Goal: Task Accomplishment & Management: Use online tool/utility

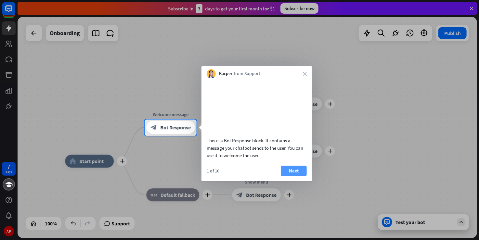
click at [298, 176] on button "Next" at bounding box center [294, 171] width 26 height 10
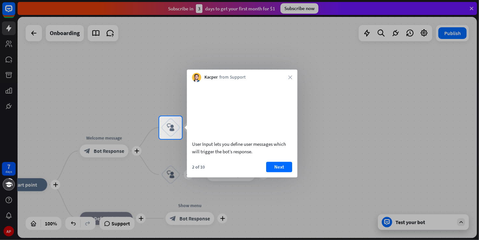
click at [199, 170] on div "2 of 10" at bounding box center [198, 167] width 13 height 6
click at [273, 172] on button "Next" at bounding box center [279, 167] width 26 height 10
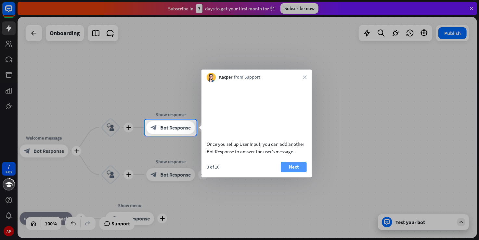
click at [300, 172] on button "Next" at bounding box center [294, 167] width 26 height 10
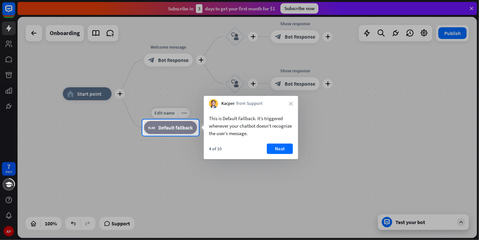
click at [160, 129] on span "Default fallback" at bounding box center [175, 127] width 34 height 7
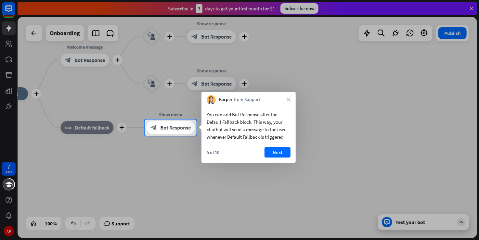
click at [101, 120] on div at bounding box center [72, 128] width 145 height 16
drag, startPoint x: 289, startPoint y: 137, endPoint x: 202, endPoint y: 116, distance: 89.6
click at [202, 116] on div "You can add Bot Response after the Default Fallback block. This way, your chatb…" at bounding box center [249, 124] width 94 height 40
drag, startPoint x: 207, startPoint y: 114, endPoint x: 257, endPoint y: 131, distance: 53.5
click at [257, 131] on div "You can add Bot Response after the Default Fallback block. This way, your chatb…" at bounding box center [249, 126] width 84 height 30
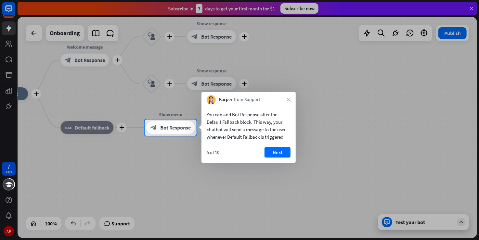
drag, startPoint x: 257, startPoint y: 131, endPoint x: 274, endPoint y: 132, distance: 16.3
click at [274, 132] on div "You can add Bot Response after the Default Fallback block. This way, your chatb…" at bounding box center [249, 126] width 84 height 30
click at [281, 151] on button "Next" at bounding box center [278, 152] width 26 height 10
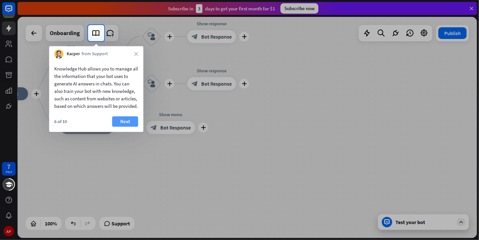
click at [123, 127] on button "Next" at bounding box center [125, 121] width 26 height 10
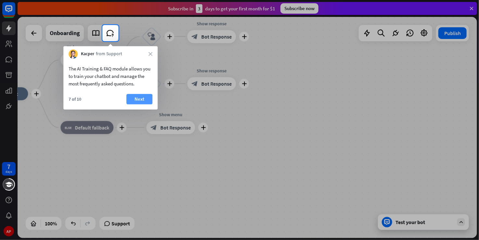
click at [142, 101] on button "Next" at bounding box center [139, 99] width 26 height 10
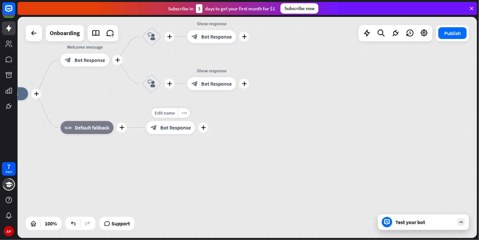
drag, startPoint x: 142, startPoint y: 101, endPoint x: 197, endPoint y: 112, distance: 56.4
click at [197, 112] on div "plus home_2 Start point plus Welcome message block_bot_response Bot Response pl…" at bounding box center [209, 204] width 460 height 221
drag, startPoint x: 132, startPoint y: 96, endPoint x: 166, endPoint y: 107, distance: 35.9
click at [166, 107] on div "plus home_2 Start point plus Welcome message block_bot_response Bot Response pl…" at bounding box center [209, 204] width 460 height 221
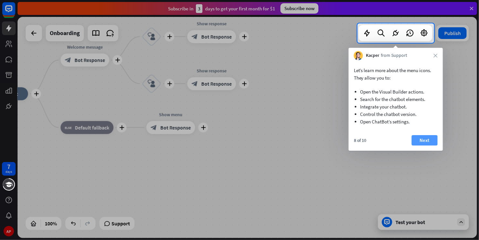
click at [426, 137] on button "Next" at bounding box center [425, 140] width 26 height 10
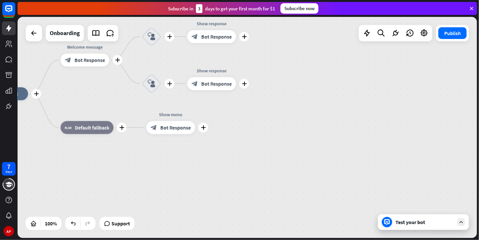
drag, startPoint x: 250, startPoint y: 102, endPoint x: 324, endPoint y: 170, distance: 99.9
click at [324, 170] on div "plus home_2 Start point plus Welcome message block_bot_response Bot Response pl…" at bounding box center [209, 204] width 460 height 221
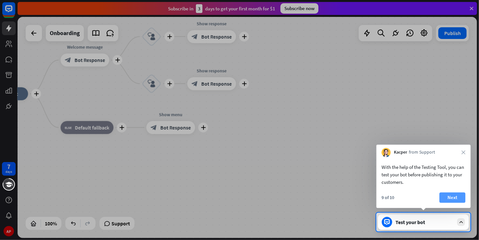
click at [453, 201] on button "Next" at bounding box center [452, 198] width 26 height 10
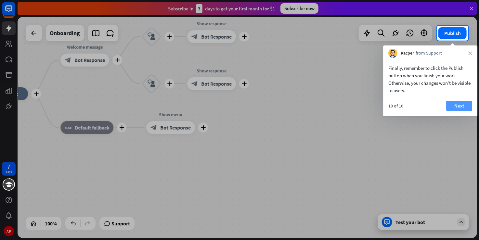
click at [457, 106] on button "Next" at bounding box center [459, 106] width 26 height 10
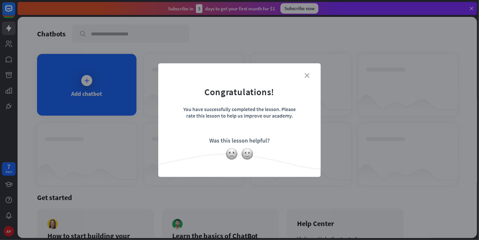
click at [305, 74] on icon "close" at bounding box center [307, 75] width 5 height 5
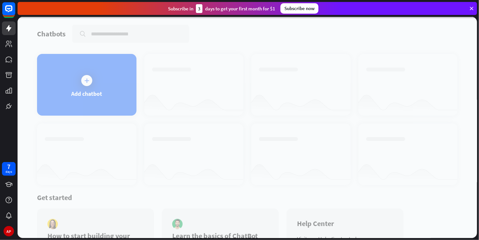
click at [87, 83] on div at bounding box center [248, 127] width 460 height 221
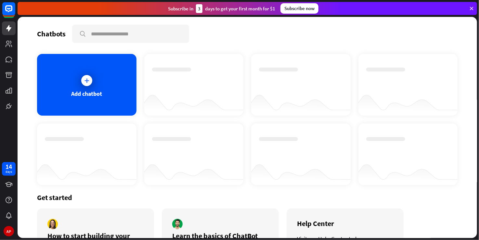
click at [87, 83] on icon at bounding box center [87, 80] width 7 height 7
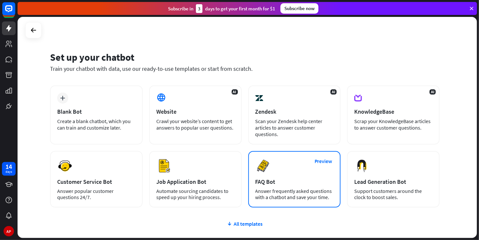
click at [255, 189] on div "Preview FAQ Bot [PERSON_NAME] frequently asked questions with a chatbot and sav…" at bounding box center [294, 179] width 93 height 57
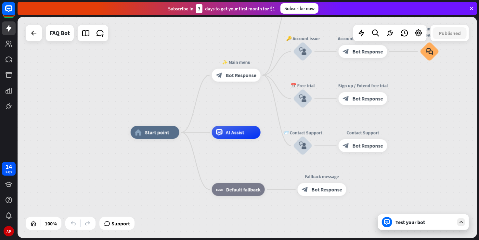
drag, startPoint x: 231, startPoint y: 90, endPoint x: 253, endPoint y: 95, distance: 22.6
click at [253, 95] on div "home_2 Start point ✨ Main menu block_bot_response Bot Response 💲 Subscription b…" at bounding box center [248, 127] width 460 height 221
click at [155, 133] on span "Start point" at bounding box center [158, 132] width 24 height 7
click at [170, 117] on icon "more_horiz" at bounding box center [169, 117] width 5 height 5
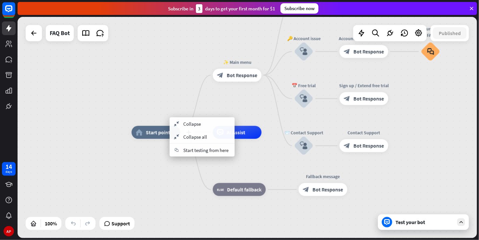
click at [142, 137] on div "home_2 Start point" at bounding box center [156, 132] width 49 height 13
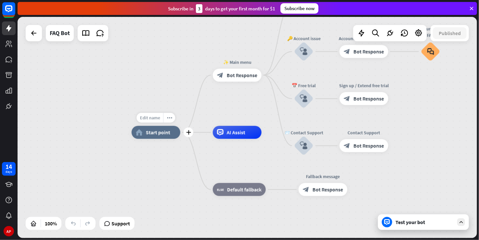
click at [143, 118] on span "Edit name" at bounding box center [150, 118] width 20 height 6
click at [162, 138] on div "home_2 Start point" at bounding box center [156, 132] width 49 height 13
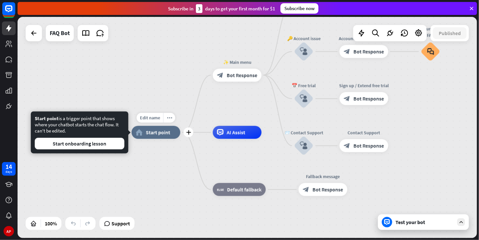
click at [152, 137] on div "home_2 Start point" at bounding box center [156, 132] width 49 height 13
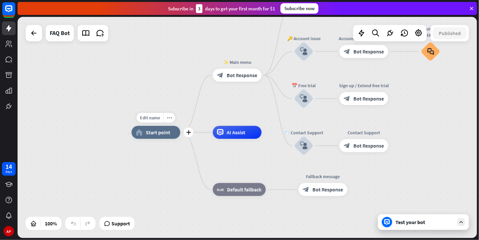
click at [152, 137] on div "home_2 Start point" at bounding box center [156, 132] width 49 height 13
click at [151, 122] on div "Edit name" at bounding box center [150, 118] width 27 height 10
type input "*"
type input "**********"
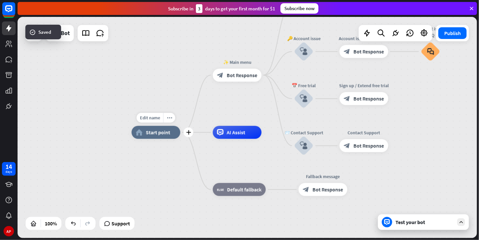
click at [152, 134] on span "Start point" at bounding box center [158, 132] width 24 height 7
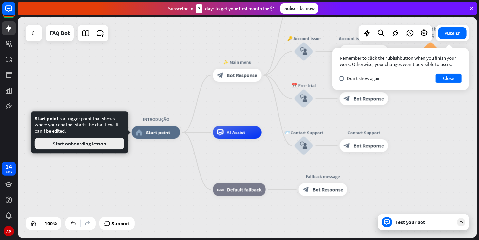
click at [109, 143] on button "Start onboarding lesson" at bounding box center [80, 144] width 90 height 12
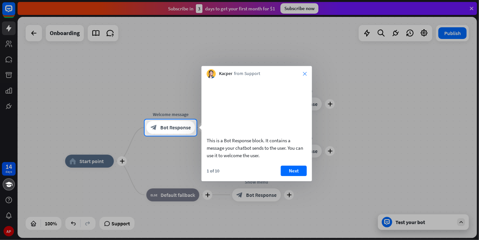
click at [305, 73] on icon "close" at bounding box center [305, 74] width 4 height 4
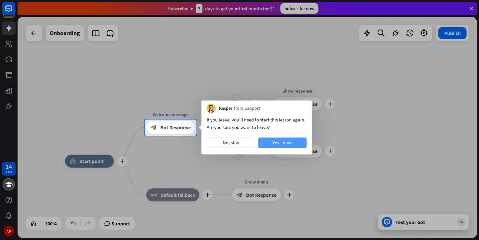
click at [271, 140] on button "Yes, leave" at bounding box center [282, 143] width 48 height 10
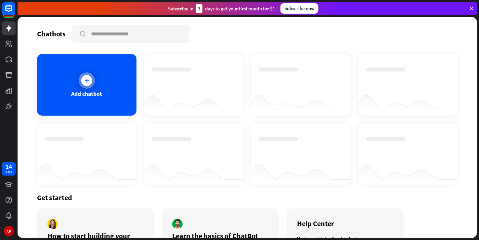
click at [105, 94] on div "Add chatbot" at bounding box center [86, 85] width 99 height 62
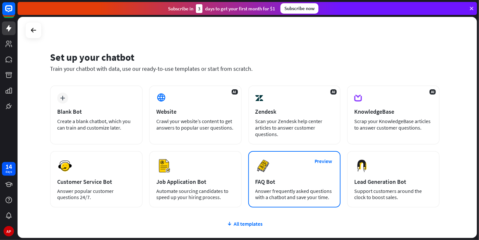
click at [298, 182] on div "FAQ Bot" at bounding box center [294, 181] width 78 height 7
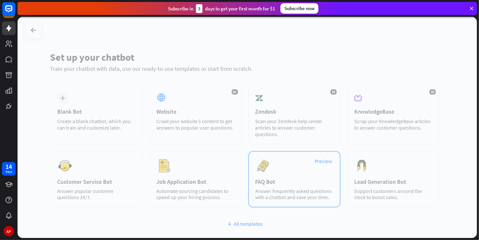
click at [298, 182] on div at bounding box center [248, 127] width 460 height 221
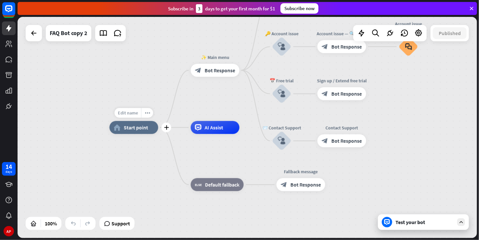
click at [137, 110] on span "Edit name" at bounding box center [128, 113] width 20 height 6
click at [140, 125] on span "Start point" at bounding box center [136, 127] width 24 height 7
click at [145, 115] on icon "more_horiz" at bounding box center [147, 113] width 5 height 5
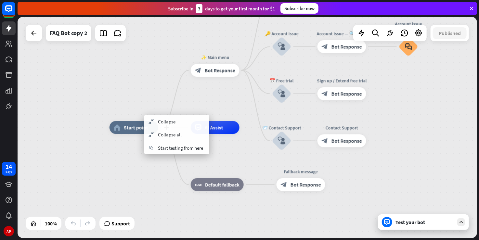
click at [132, 134] on div "plus home_2 Start point" at bounding box center [134, 127] width 49 height 13
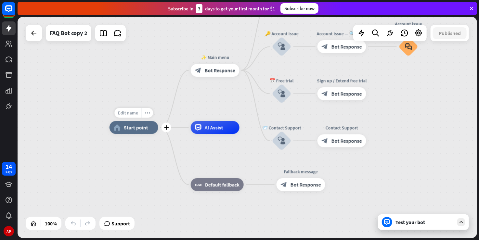
click at [130, 112] on span "Edit name" at bounding box center [128, 113] width 20 height 6
type input "*"
type input "*********"
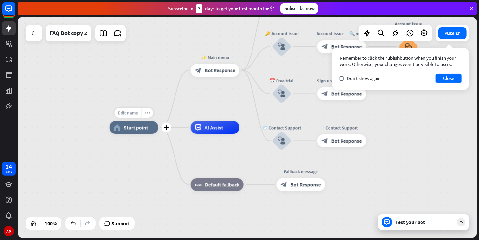
click at [130, 111] on span "Edit name" at bounding box center [128, 113] width 20 height 6
type input "**********"
